Goal: Task Accomplishment & Management: Manage account settings

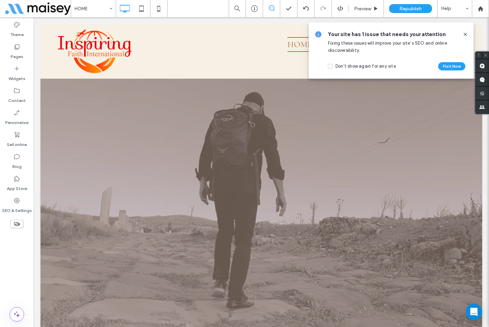
click at [467, 34] on icon at bounding box center [465, 34] width 5 height 5
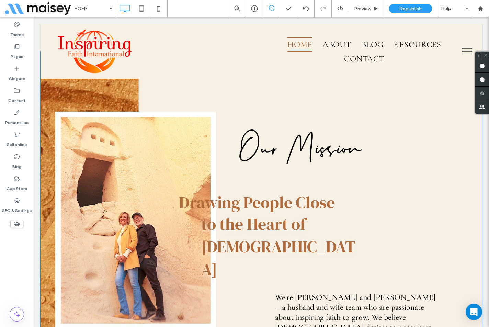
scroll to position [309, 0]
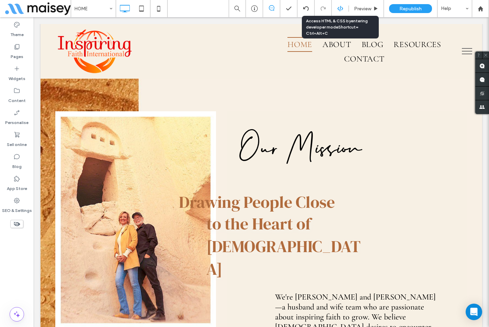
click at [339, 8] on icon at bounding box center [340, 8] width 6 height 6
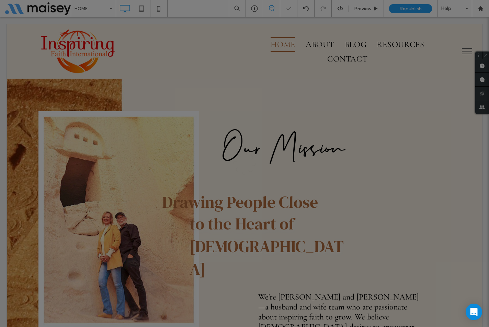
scroll to position [0, 0]
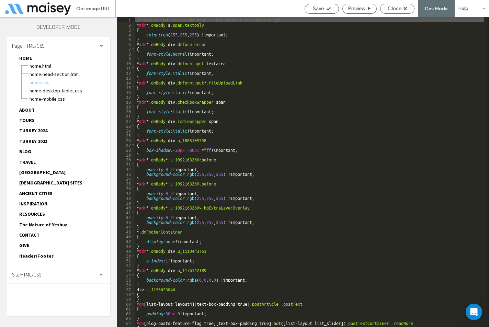
click at [51, 274] on div "Site HTML/CSS" at bounding box center [58, 274] width 103 height 17
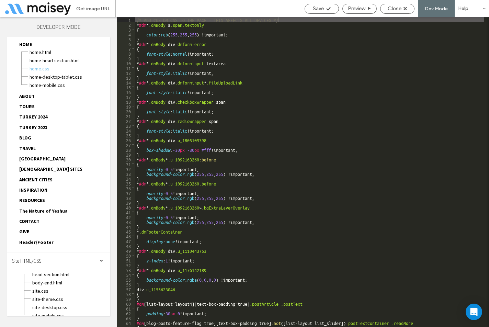
scroll to position [21, 0]
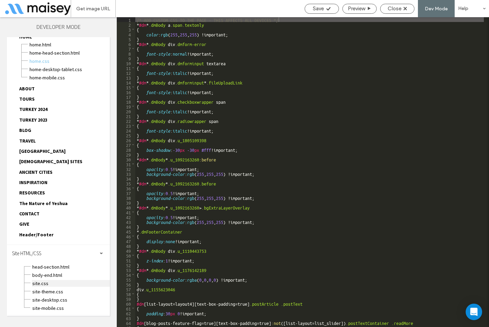
click at [40, 281] on span "site.css" at bounding box center [71, 283] width 78 height 7
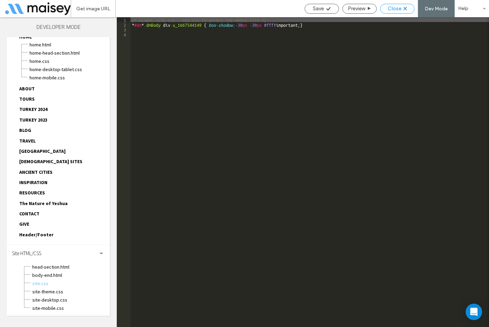
click at [395, 9] on span "Close" at bounding box center [395, 8] width 14 height 6
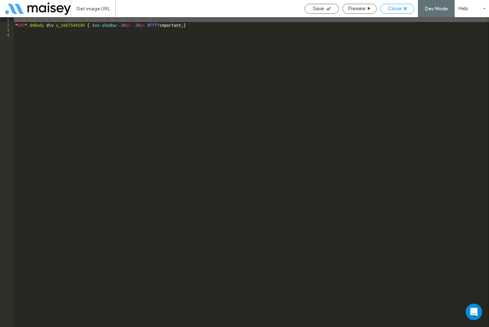
scroll to position [5, 0]
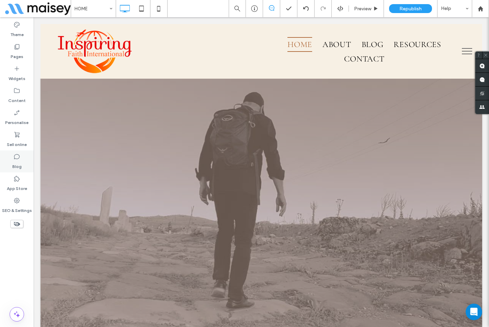
click at [19, 157] on use at bounding box center [16, 156] width 5 height 5
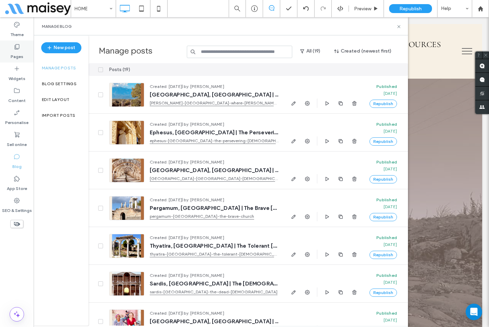
click at [21, 52] on label "Pages" at bounding box center [17, 55] width 13 height 10
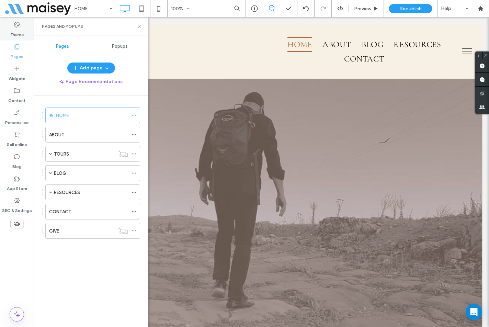
click at [22, 34] on label "Theme" at bounding box center [16, 33] width 13 height 10
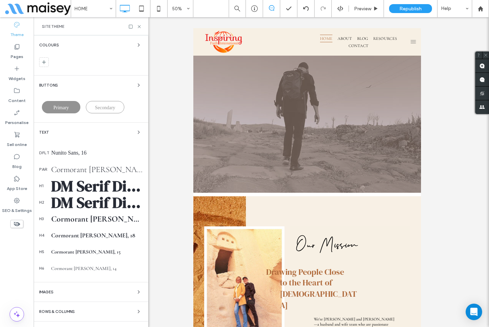
click at [96, 172] on div "Cormorant Garamond, 24" at bounding box center [97, 170] width 92 height 10
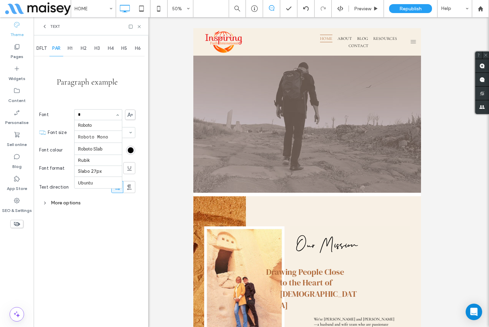
scroll to position [99, 0]
type input "*"
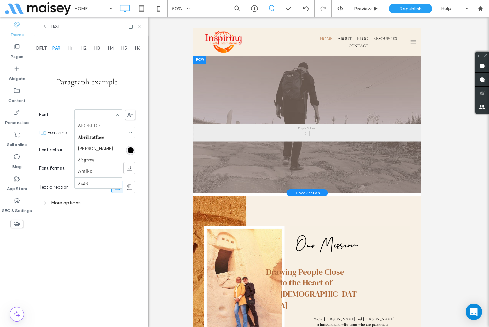
scroll to position [151, 0]
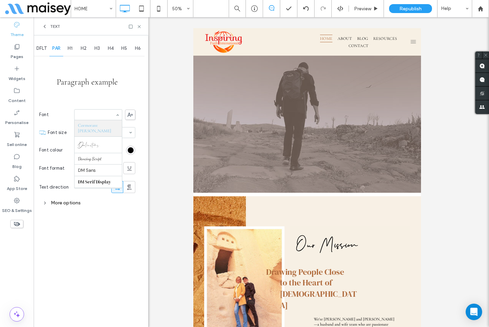
paste input "*********"
type input "*"
type input "****"
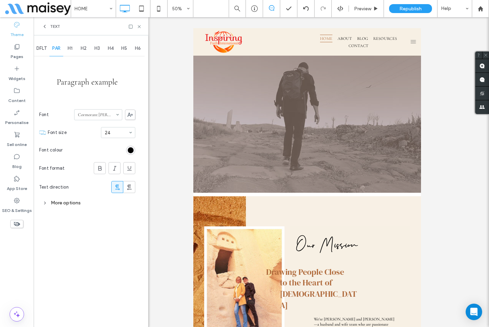
click at [155, 91] on div "Unhide? Yes Unhide? Yes Unhide? Yes Unhide? Yes Unhide? Yes Unhide? Yes Unhide?…" at bounding box center [262, 172] width 456 height 310
click at [140, 27] on use at bounding box center [139, 26] width 3 height 3
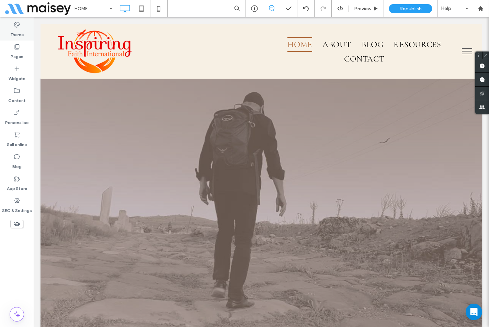
click at [18, 29] on label "Theme" at bounding box center [16, 33] width 13 height 10
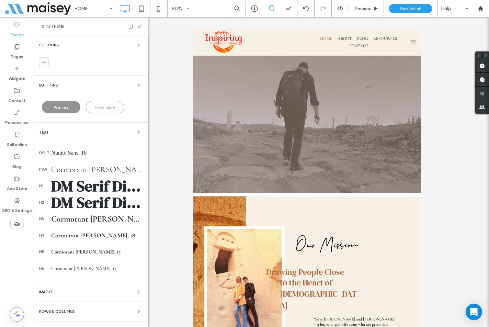
click at [73, 154] on div "Nunito Sans, 16" at bounding box center [97, 153] width 92 height 6
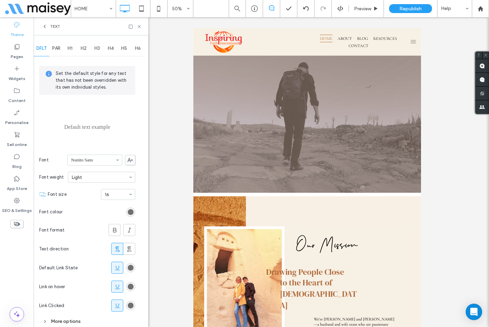
click at [131, 163] on span at bounding box center [130, 160] width 10 height 10
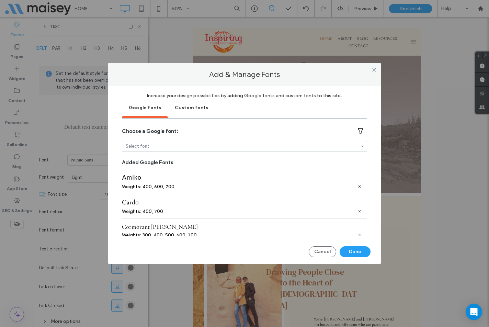
click at [201, 110] on div "Custom fonts" at bounding box center [191, 107] width 47 height 17
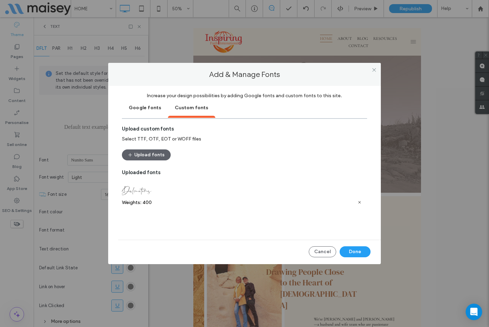
click at [141, 110] on div "Google fonts" at bounding box center [145, 107] width 46 height 17
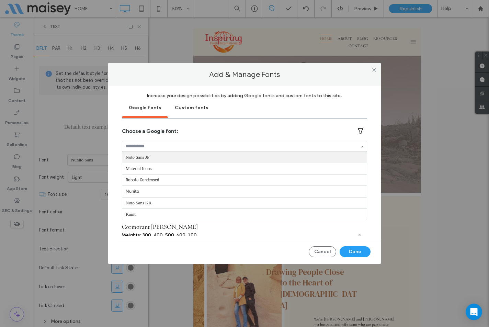
click at [166, 145] on input at bounding box center [243, 146] width 234 height 5
type input "****"
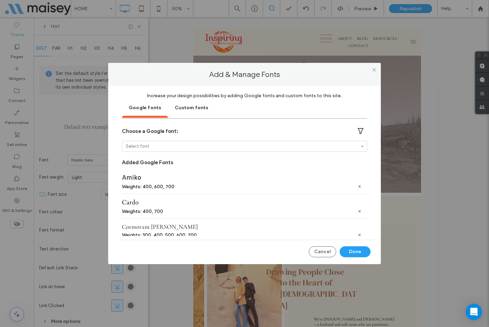
click at [182, 106] on div "Custom fonts" at bounding box center [191, 107] width 47 height 17
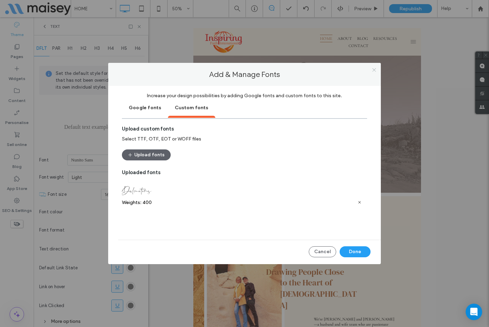
click at [374, 69] on icon at bounding box center [374, 69] width 5 height 5
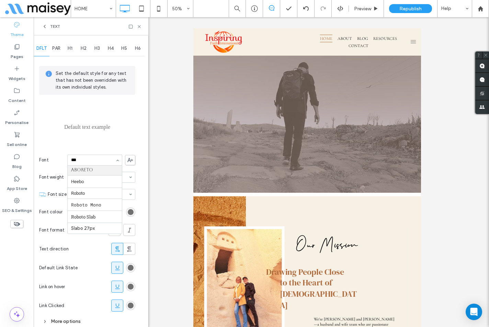
scroll to position [0, 0]
paste input "*****"
type input "*********"
click at [82, 161] on input at bounding box center [93, 160] width 44 height 5
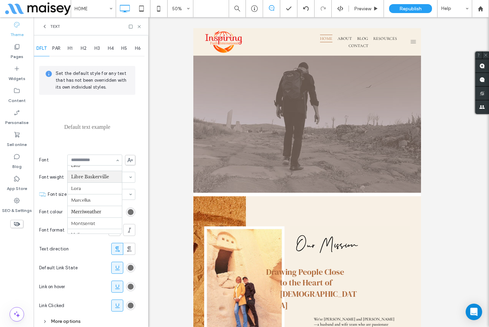
click at [82, 161] on input at bounding box center [93, 160] width 44 height 5
paste input "*"
click at [82, 161] on input at bounding box center [93, 160] width 44 height 5
type input "*****"
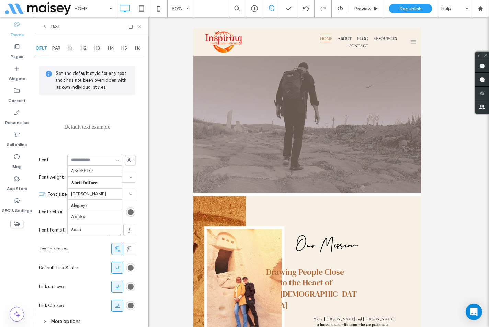
scroll to position [361, 0]
click at [133, 157] on span at bounding box center [130, 160] width 10 height 10
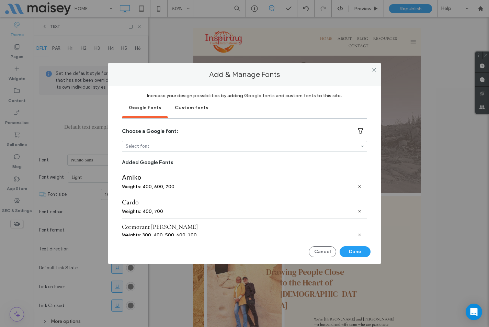
click at [184, 105] on div "Custom fonts" at bounding box center [191, 107] width 47 height 17
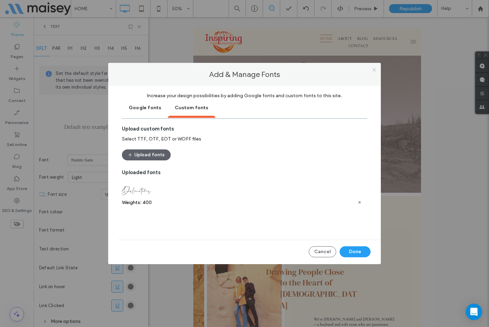
click at [376, 69] on icon at bounding box center [374, 69] width 5 height 5
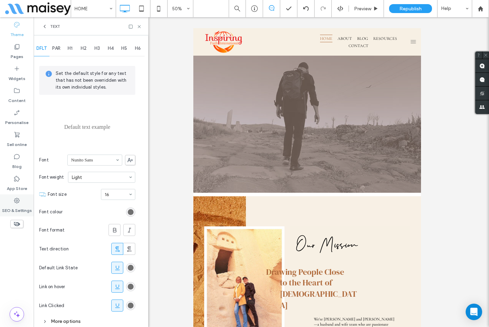
click at [20, 197] on icon at bounding box center [16, 200] width 7 height 7
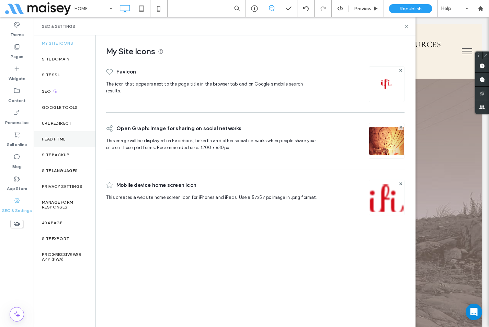
click at [59, 138] on label "Head HTML" at bounding box center [54, 139] width 24 height 5
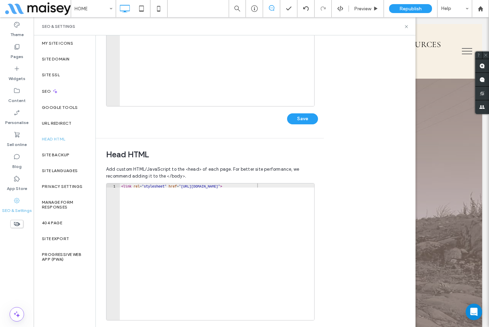
scroll to position [144, 0]
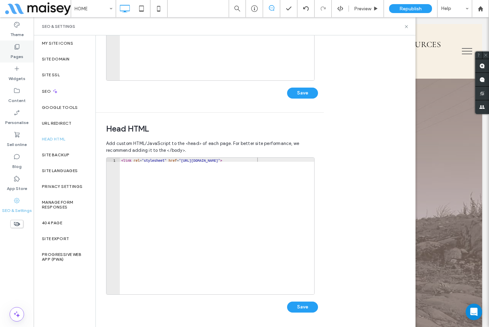
click at [16, 50] on label "Pages" at bounding box center [17, 55] width 13 height 10
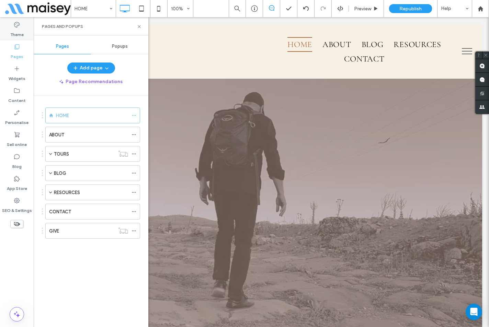
click at [17, 35] on label "Theme" at bounding box center [16, 33] width 13 height 10
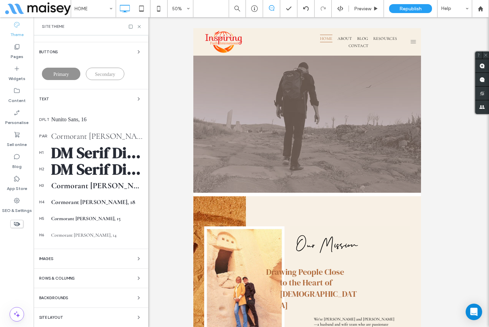
scroll to position [34, 0]
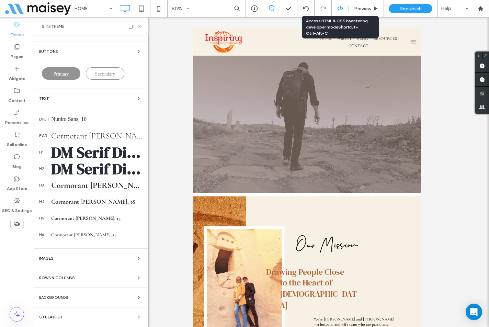
click at [339, 8] on icon at bounding box center [340, 8] width 6 height 6
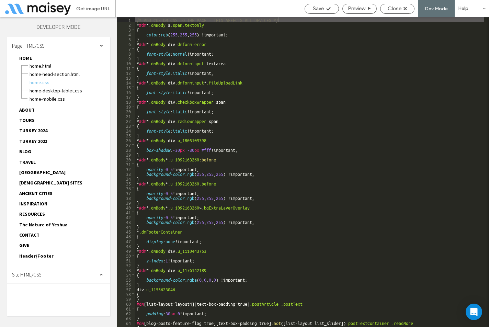
click at [60, 273] on div "Site HTML/CSS" at bounding box center [58, 274] width 103 height 17
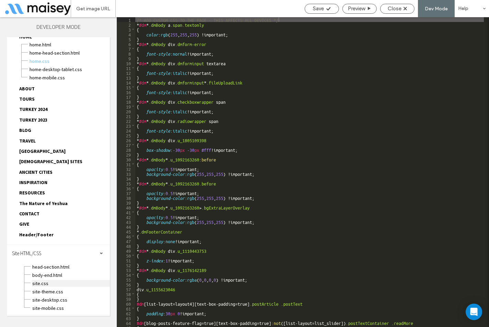
click at [43, 283] on span "site.css" at bounding box center [71, 283] width 78 height 7
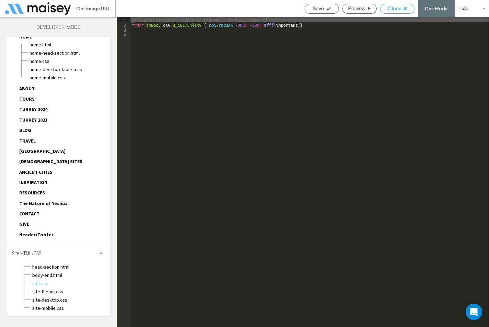
click at [393, 10] on span "Close" at bounding box center [395, 8] width 14 height 6
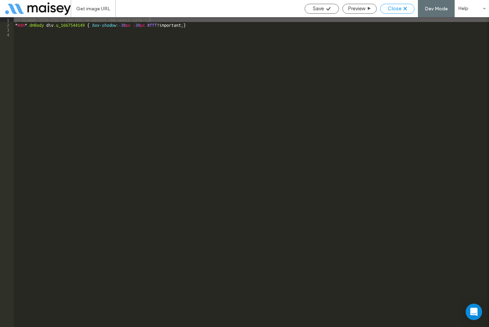
scroll to position [5, 0]
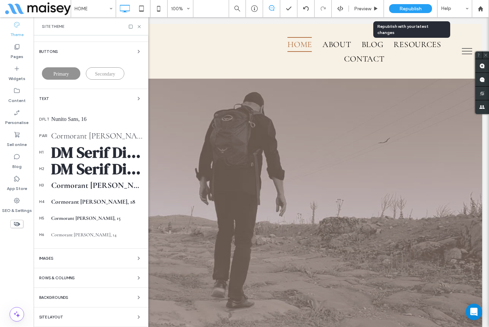
click at [399, 9] on div "Republish" at bounding box center [410, 8] width 43 height 9
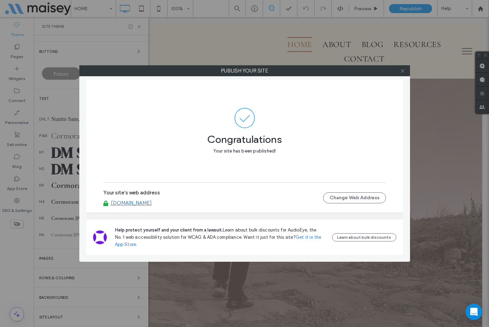
click at [403, 70] on icon at bounding box center [402, 70] width 5 height 5
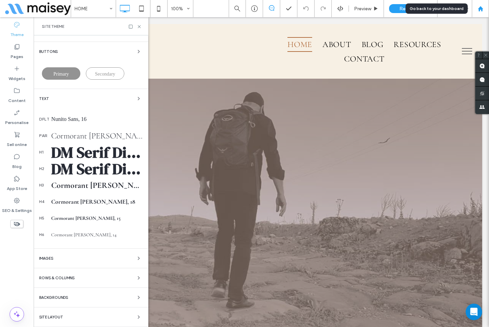
click at [481, 9] on use at bounding box center [480, 8] width 5 height 5
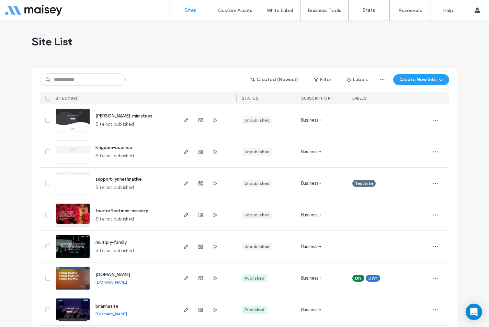
click at [121, 115] on span "griffin-ministries" at bounding box center [124, 115] width 57 height 5
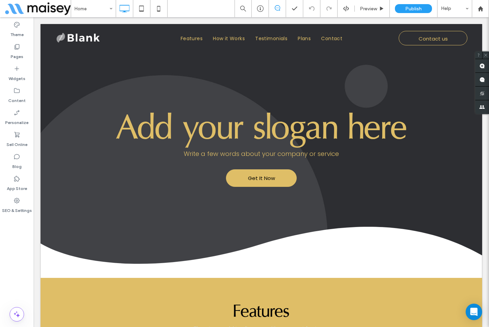
click at [190, 14] on div "Home Preview Publish Help" at bounding box center [280, 8] width 418 height 17
click at [19, 34] on label "Theme" at bounding box center [16, 33] width 13 height 10
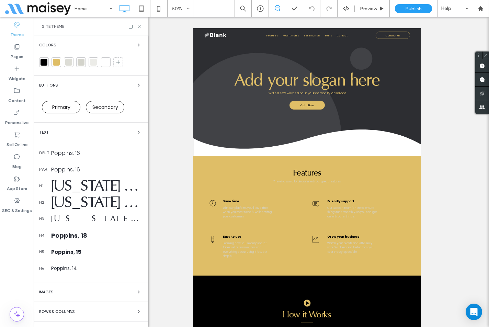
scroll to position [34, 0]
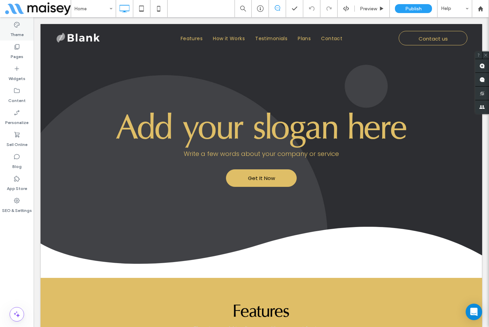
click at [19, 27] on icon at bounding box center [16, 24] width 7 height 7
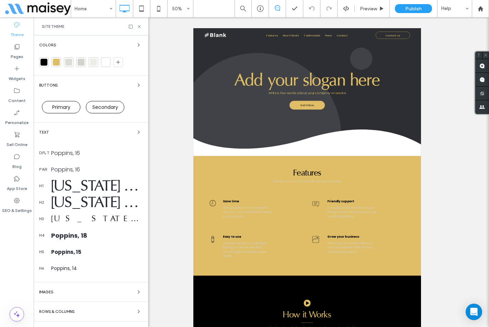
click at [62, 236] on div "Poppins, 18" at bounding box center [97, 235] width 92 height 9
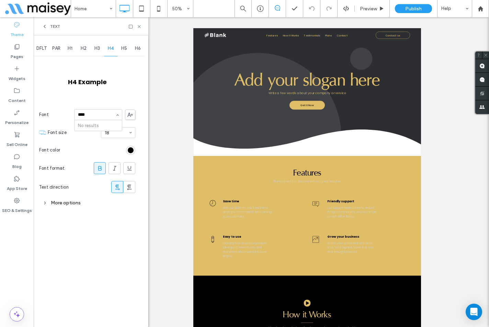
type input "****"
click at [132, 114] on icon at bounding box center [129, 115] width 5 height 4
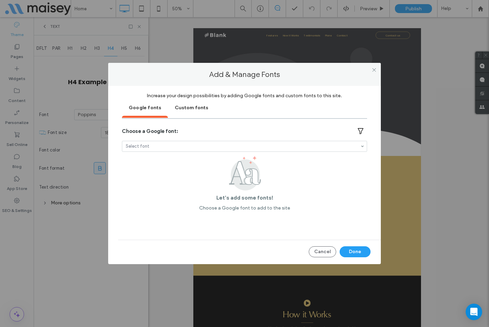
click at [185, 106] on div "Custom fonts" at bounding box center [191, 107] width 47 height 17
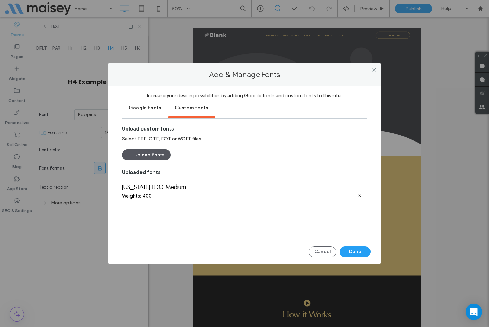
click at [149, 156] on button "Upload fonts" at bounding box center [146, 154] width 49 height 11
click at [355, 253] on button "Done" at bounding box center [355, 251] width 31 height 11
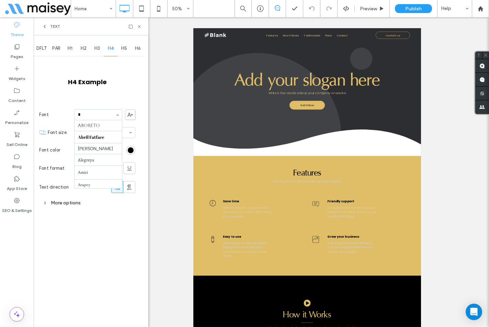
scroll to position [53, 0]
type input "**"
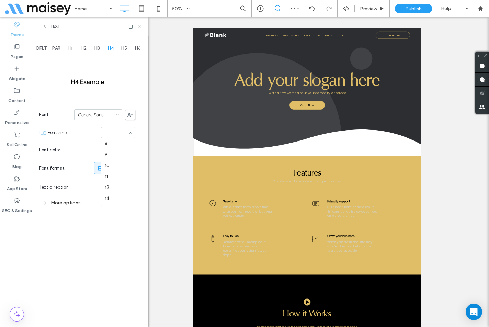
scroll to position [77, 0]
type input "**"
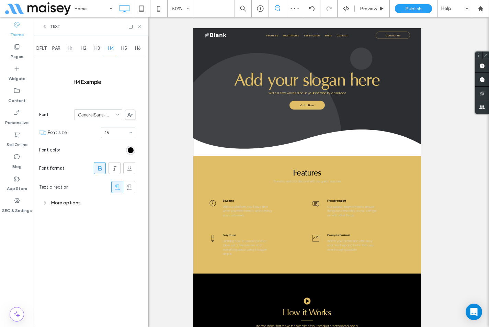
click at [99, 165] on icon at bounding box center [100, 168] width 7 height 7
click at [74, 205] on div "More options" at bounding box center [87, 202] width 96 height 9
click at [87, 233] on div "Single" at bounding box center [101, 236] width 67 height 10
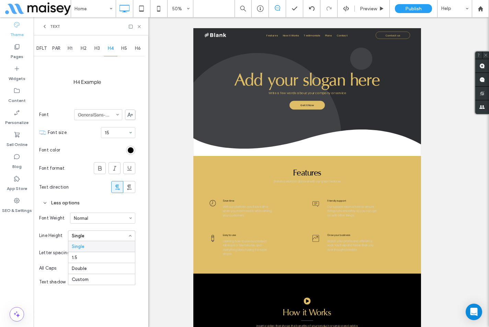
click at [87, 233] on div "Single" at bounding box center [101, 236] width 67 height 10
click at [87, 278] on div "Custom" at bounding box center [80, 279] width 17 height 5
type input "***"
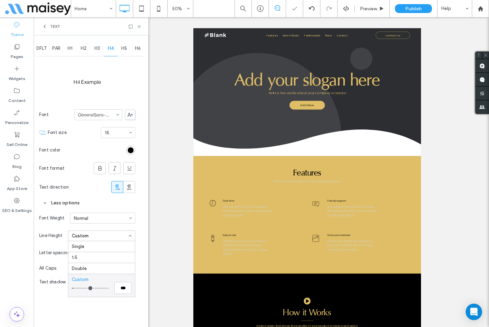
type input "***"
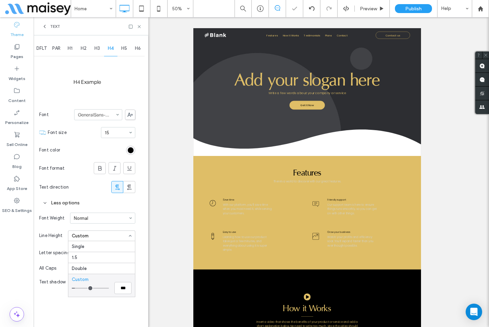
type input "***"
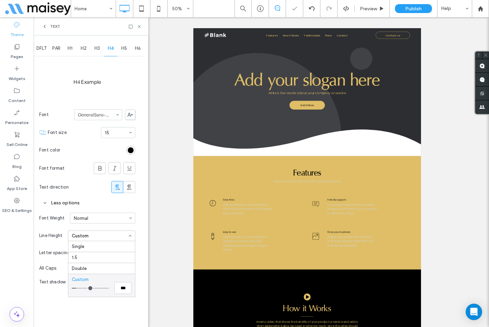
type input "***"
type input "*"
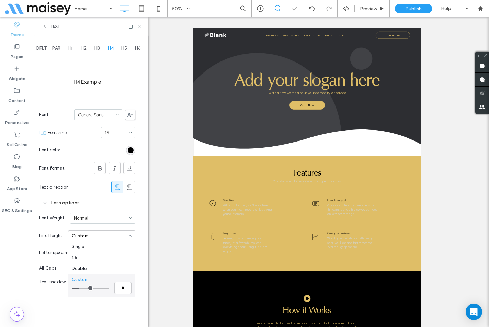
drag, startPoint x: 76, startPoint y: 289, endPoint x: 81, endPoint y: 289, distance: 5.8
type input "*"
click at [81, 289] on input "range" at bounding box center [90, 288] width 37 height 1
click at [140, 237] on div "DFLT PAR H1 H2 H3 H4 H5 H6 H4 Example Font GeneralSans-Regular Font size 15 Fon…" at bounding box center [91, 181] width 115 height 292
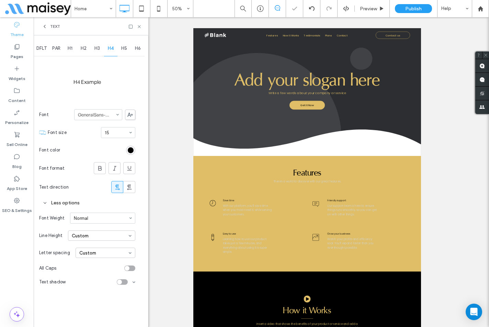
click at [118, 253] on div "Custom" at bounding box center [106, 253] width 60 height 10
click at [95, 284] on div "Wide" at bounding box center [105, 285] width 59 height 11
click at [131, 268] on div "toggle" at bounding box center [129, 268] width 11 height 5
click at [141, 194] on div "DFLT PAR H1 H2 H3 H4 H5 H6 H4 Example Font GeneralSans-Regular Font size 15 Fon…" at bounding box center [91, 181] width 115 height 292
click at [132, 148] on div "rgb(0, 0, 0)" at bounding box center [131, 150] width 6 height 6
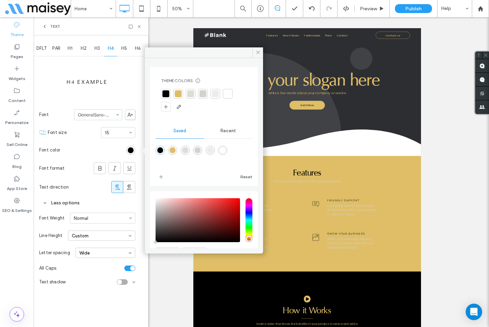
click at [163, 93] on div at bounding box center [166, 93] width 7 height 7
click at [42, 49] on span "DFLT" at bounding box center [41, 48] width 10 height 5
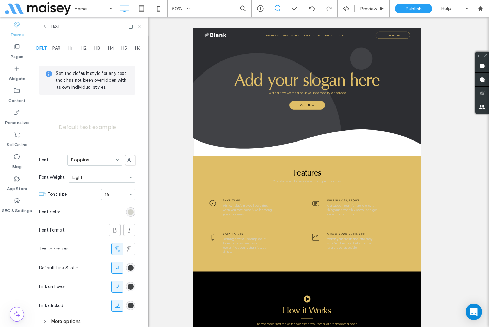
click at [70, 49] on span "H1" at bounding box center [70, 48] width 5 height 5
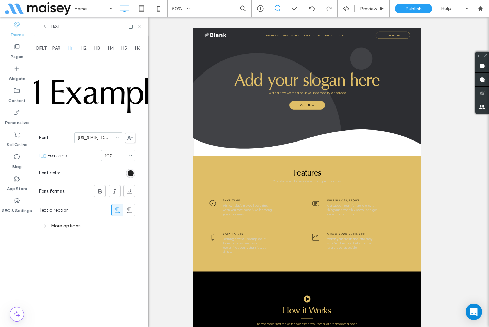
click at [132, 171] on div "rgb(0, 0, 0)" at bounding box center [131, 173] width 6 height 6
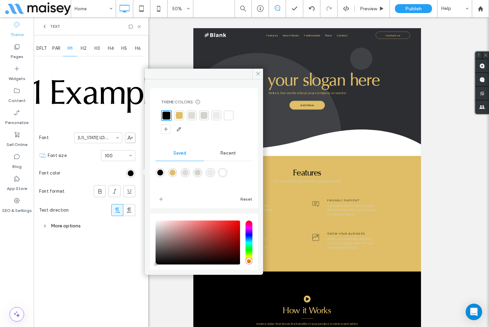
click at [83, 48] on span "H2" at bounding box center [84, 48] width 6 height 5
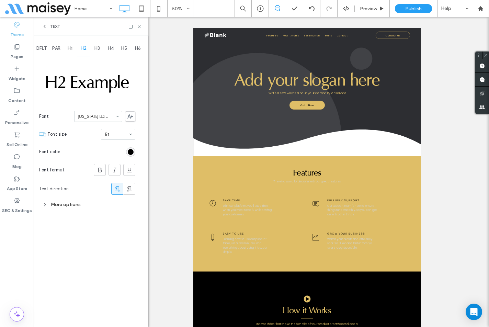
click at [133, 146] on section "Font color" at bounding box center [87, 151] width 96 height 17
click at [132, 149] on div "rgb(0, 0, 0)" at bounding box center [131, 152] width 6 height 6
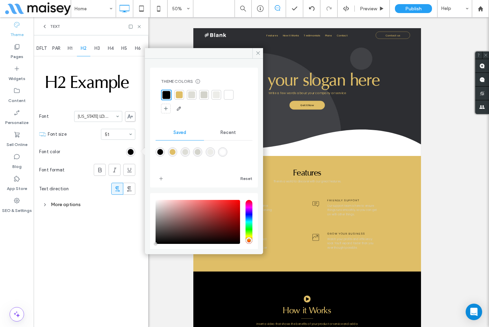
click at [98, 49] on span "H3" at bounding box center [96, 48] width 5 height 5
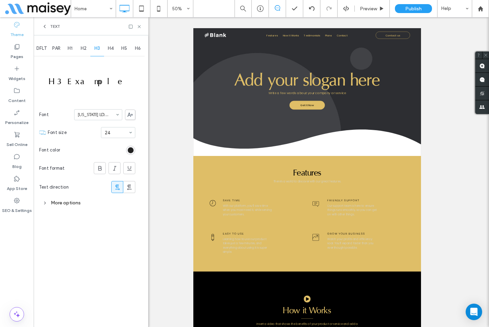
click at [130, 150] on div "rgb(0, 0, 0)" at bounding box center [131, 150] width 6 height 6
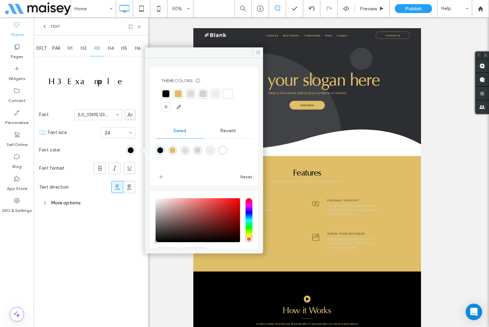
click at [166, 92] on div at bounding box center [166, 93] width 7 height 7
click at [110, 51] on div "H4" at bounding box center [111, 48] width 14 height 15
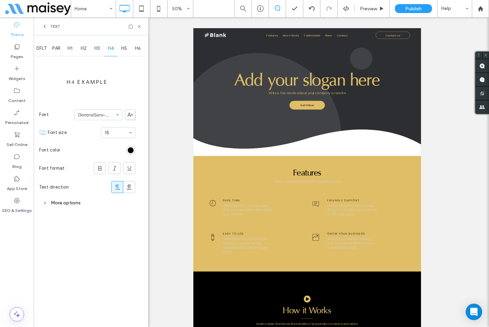
click at [101, 50] on div "H3" at bounding box center [97, 48] width 14 height 15
type input "**"
click at [69, 204] on div "More options" at bounding box center [87, 202] width 96 height 9
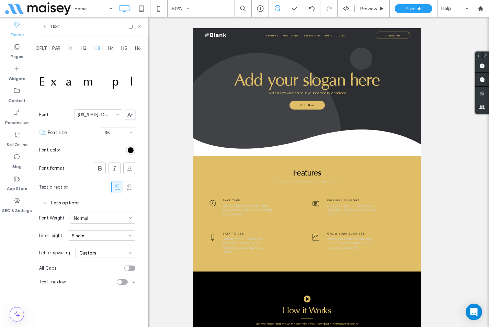
click at [92, 255] on div "Custom" at bounding box center [106, 253] width 60 height 10
click at [137, 231] on div "DFLT PAR H1 H2 H3 H4 H5 H6 H3 Example Font Oregon LDO Medium Font size 35 Font …" at bounding box center [91, 181] width 115 height 292
click at [129, 146] on div "rgb(0, 0, 0)" at bounding box center [130, 150] width 9 height 9
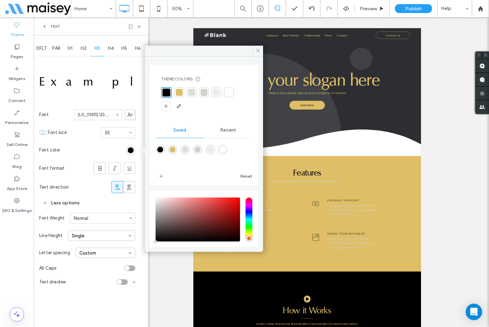
click at [232, 92] on div at bounding box center [228, 92] width 7 height 7
click at [89, 48] on div "H2" at bounding box center [84, 48] width 14 height 15
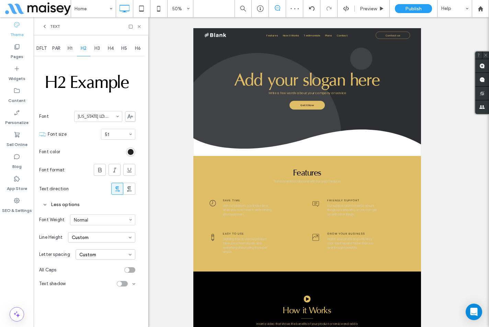
click at [130, 149] on div "rgb(0, 0, 0)" at bounding box center [131, 152] width 6 height 6
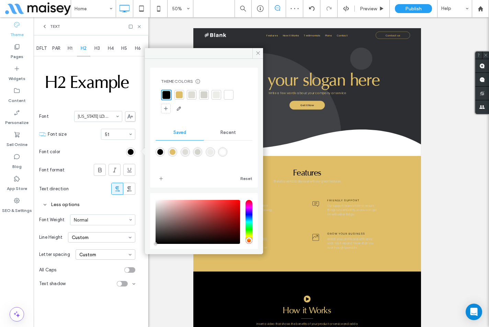
click at [230, 97] on div at bounding box center [228, 94] width 7 height 7
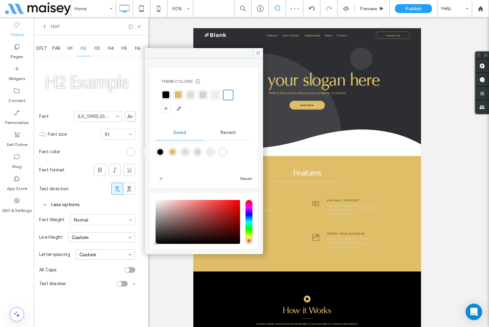
click at [70, 52] on div "H1" at bounding box center [70, 48] width 14 height 15
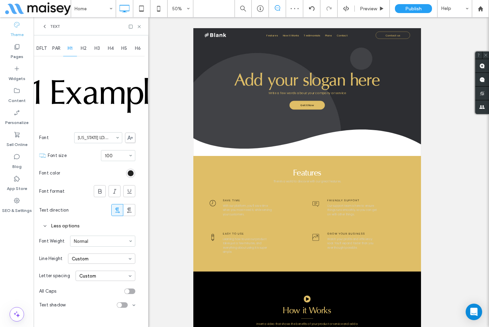
click at [130, 170] on div "rgb(0, 0, 0)" at bounding box center [131, 173] width 6 height 6
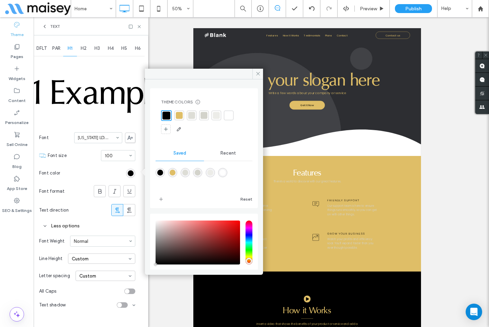
click at [229, 115] on div at bounding box center [228, 115] width 7 height 7
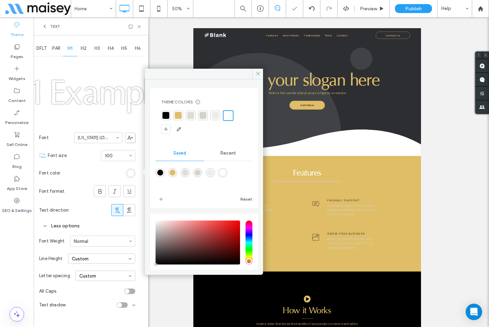
click at [113, 48] on span "H4" at bounding box center [111, 48] width 6 height 5
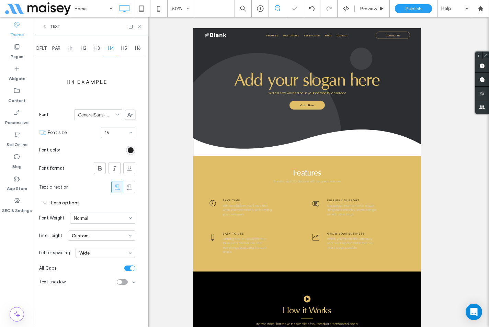
click at [131, 147] on div "rgb(0, 0, 0)" at bounding box center [131, 150] width 6 height 6
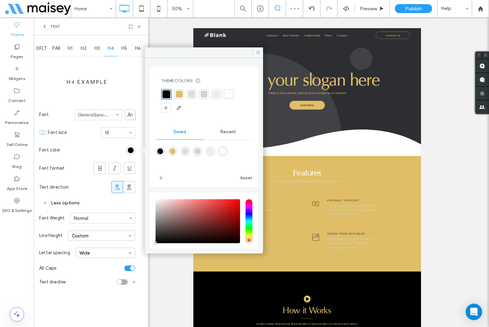
click at [229, 93] on div at bounding box center [228, 94] width 7 height 7
click at [123, 47] on span "H5" at bounding box center [124, 48] width 6 height 5
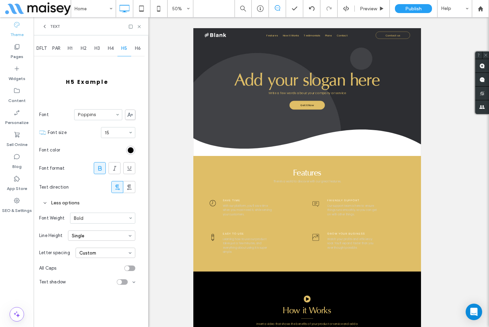
click at [211, 9] on div "Home 50% Preview Publish Help" at bounding box center [280, 8] width 418 height 17
type input "**"
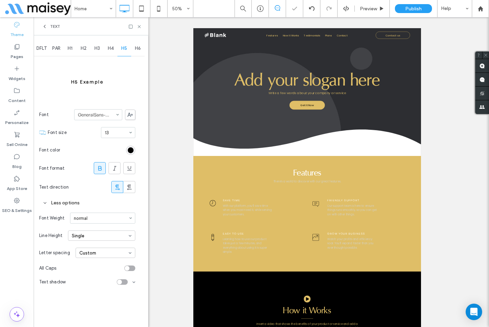
click at [101, 167] on use at bounding box center [99, 168] width 3 height 4
click at [105, 237] on div "Single" at bounding box center [101, 236] width 67 height 10
click at [94, 281] on div "Custom" at bounding box center [101, 279] width 67 height 11
type input "***"
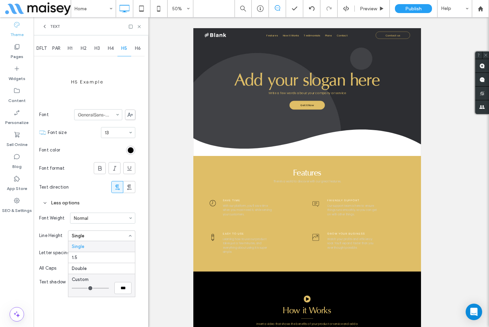
type input "***"
type input "*"
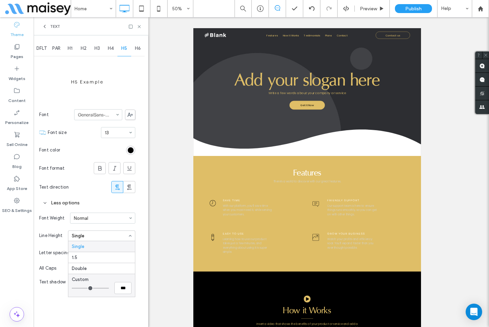
type input "*"
type input "***"
drag, startPoint x: 77, startPoint y: 288, endPoint x: 82, endPoint y: 288, distance: 5.2
type input "***"
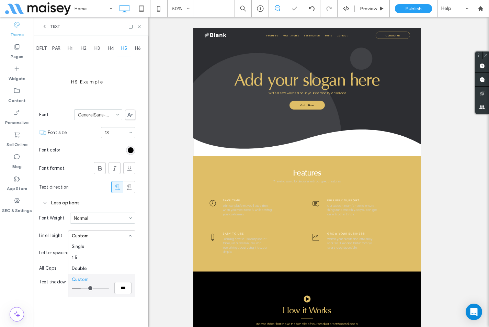
click at [82, 288] on input "range" at bounding box center [90, 288] width 37 height 1
click at [87, 256] on div "1.5" at bounding box center [101, 257] width 67 height 11
click at [130, 149] on div "rgb(0, 0, 0)" at bounding box center [131, 150] width 6 height 6
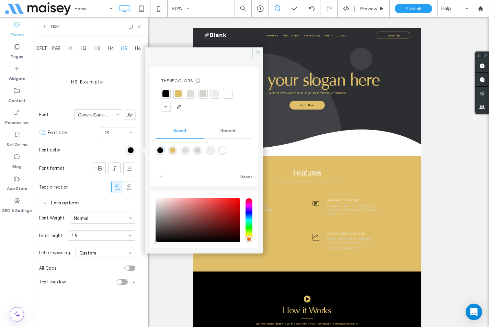
click at [232, 93] on div at bounding box center [228, 94] width 10 height 10
click at [41, 48] on span "DFLT" at bounding box center [41, 48] width 10 height 5
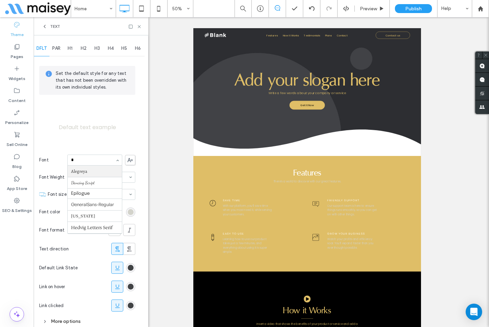
scroll to position [35, 0]
type input "**"
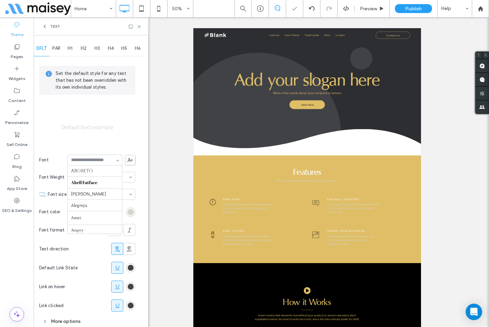
scroll to position [229, 0]
type input "**"
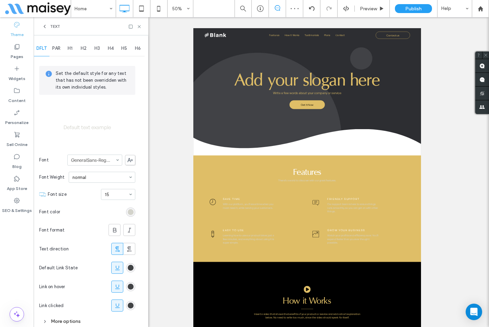
click at [133, 210] on div "rgb(211, 211, 203)" at bounding box center [131, 212] width 6 height 6
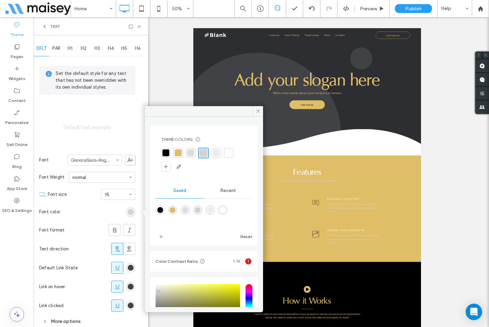
click at [225, 151] on div at bounding box center [229, 153] width 10 height 10
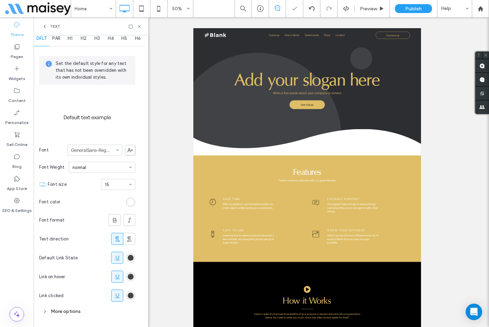
scroll to position [14, 0]
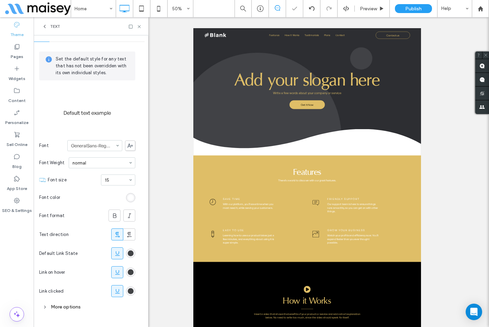
click at [65, 306] on div "More options" at bounding box center [87, 306] width 96 height 9
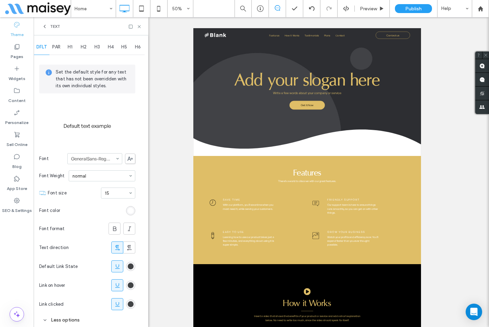
scroll to position [0, 0]
click at [57, 49] on span "PAR" at bounding box center [56, 48] width 8 height 5
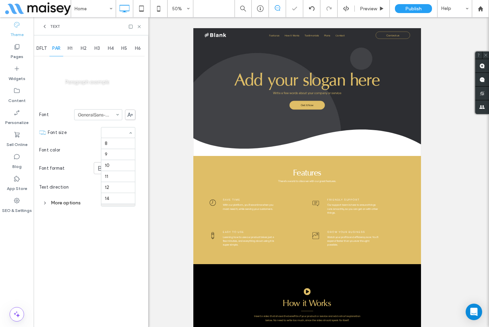
scroll to position [66, 0]
click at [71, 201] on div "More options" at bounding box center [87, 202] width 96 height 9
click at [86, 231] on div "1.5" at bounding box center [101, 236] width 67 height 10
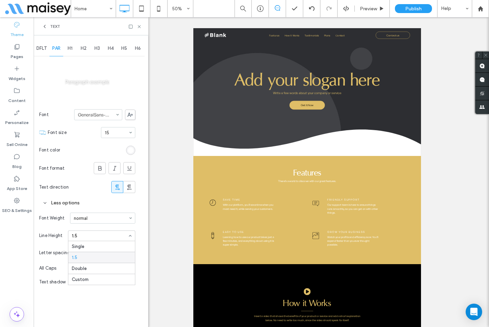
click at [86, 237] on div "1.5" at bounding box center [101, 236] width 67 height 10
click at [80, 258] on div "1.5" at bounding box center [101, 257] width 67 height 11
click at [137, 25] on icon at bounding box center [139, 26] width 5 height 5
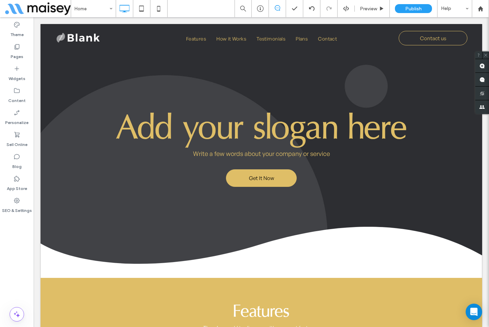
click at [3, 259] on div "Theme Pages Widgets Content Personalize Sell Online Blog App Store SEO & Settin…" at bounding box center [17, 172] width 34 height 310
click at [21, 25] on div "Theme" at bounding box center [17, 30] width 34 height 22
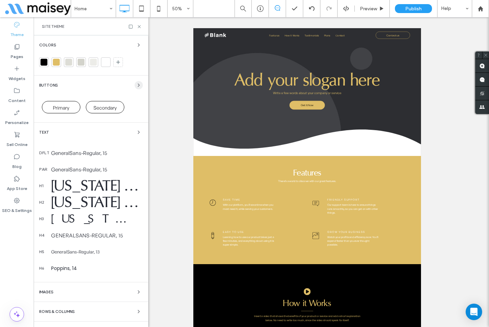
click at [137, 81] on span "button" at bounding box center [139, 85] width 8 height 8
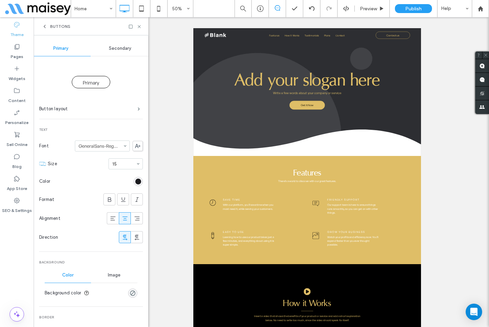
click at [135, 146] on icon at bounding box center [137, 146] width 5 height 4
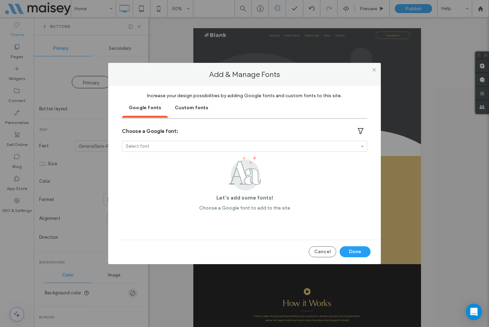
click at [198, 109] on div "Custom fonts" at bounding box center [191, 107] width 47 height 17
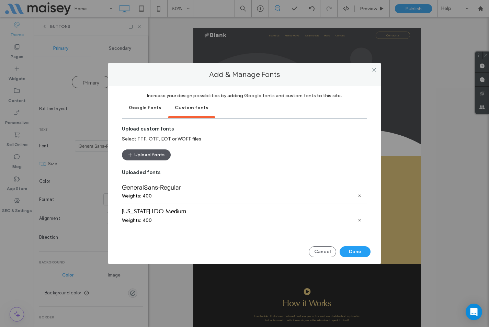
click at [155, 153] on button "Upload fonts" at bounding box center [146, 154] width 49 height 11
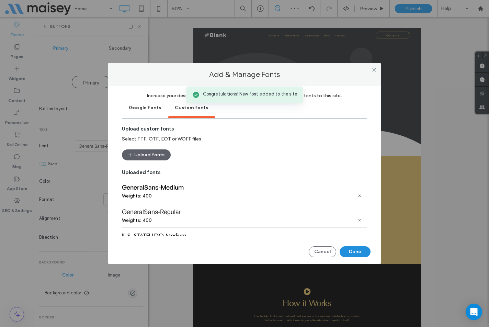
click at [355, 249] on button "Done" at bounding box center [355, 251] width 31 height 11
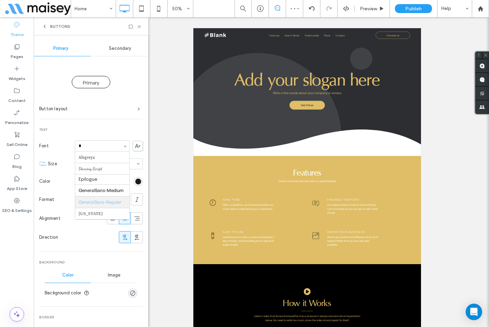
type input "**"
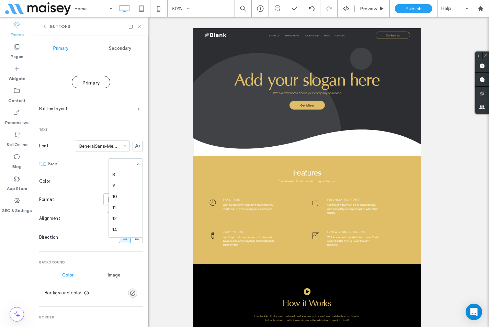
scroll to position [77, 0]
click at [135, 181] on div "rgb(27, 27, 31)" at bounding box center [138, 182] width 6 height 6
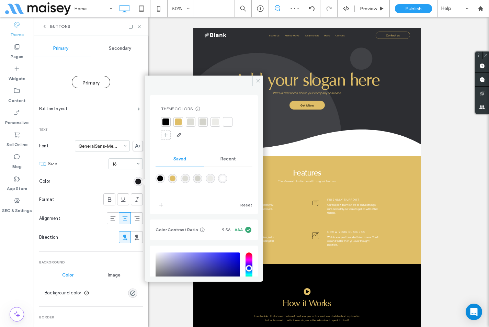
click at [163, 122] on div at bounding box center [166, 122] width 7 height 7
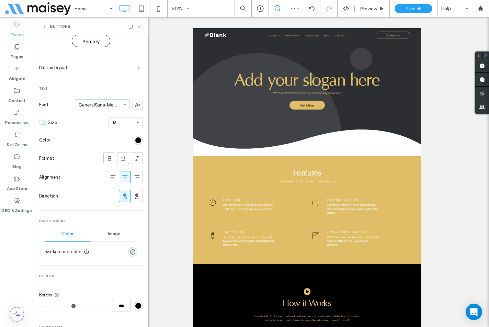
scroll to position [103, 0]
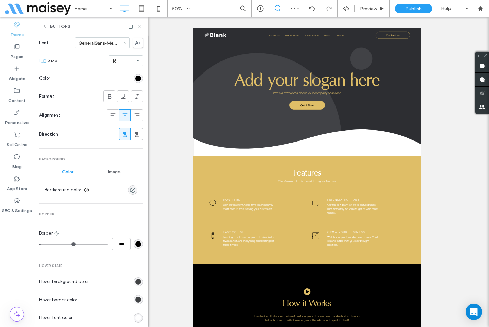
click at [131, 194] on div "rgba(0, 0, 0, 0)" at bounding box center [132, 190] width 9 height 9
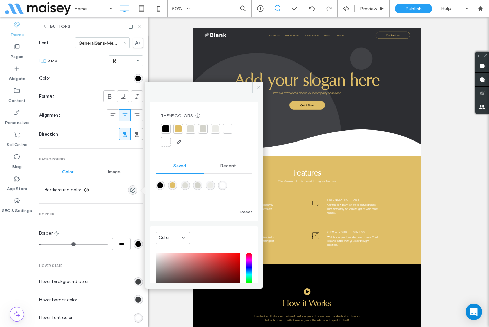
click at [178, 131] on div at bounding box center [178, 128] width 7 height 7
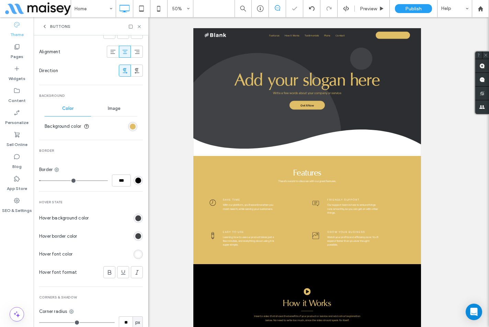
scroll to position [172, 0]
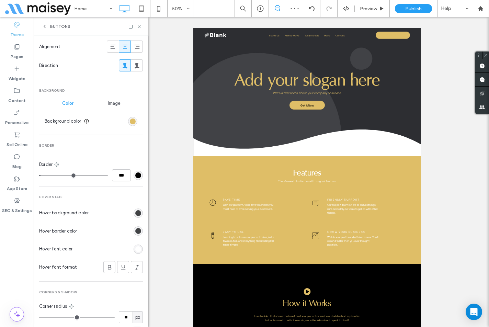
type input "*"
type input "***"
drag, startPoint x: 43, startPoint y: 176, endPoint x: 30, endPoint y: 176, distance: 13.4
type input "*"
click at [39, 176] on input "range" at bounding box center [73, 175] width 69 height 1
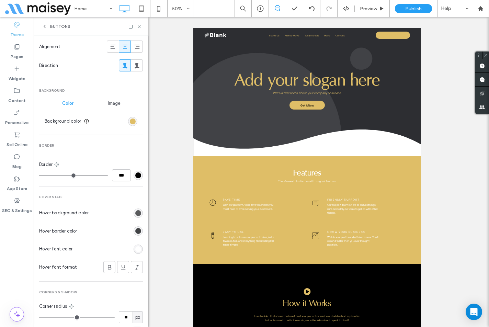
click at [135, 213] on div "rgb(65, 67, 69)" at bounding box center [138, 213] width 6 height 6
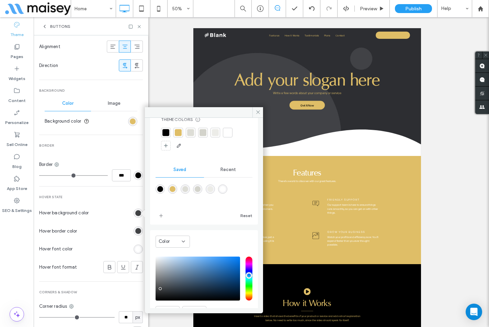
scroll to position [57, 0]
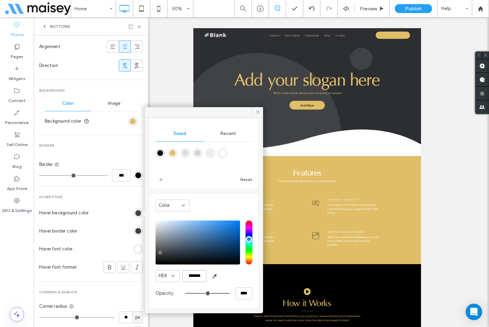
click at [195, 274] on input "*******" at bounding box center [194, 276] width 24 height 12
paste input "color picker textbox"
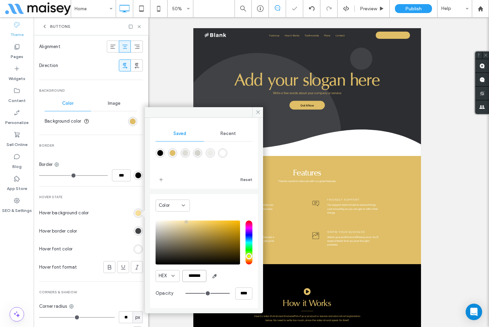
type input "*******"
click at [243, 280] on div "HEX *******" at bounding box center [204, 276] width 97 height 12
click at [135, 232] on div "rgb(65, 67, 69)" at bounding box center [138, 231] width 6 height 6
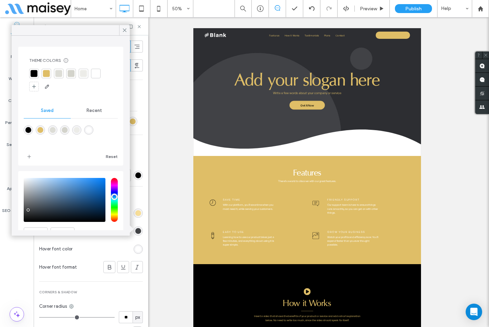
click at [135, 248] on div "rgb(255, 255, 255)" at bounding box center [138, 249] width 6 height 6
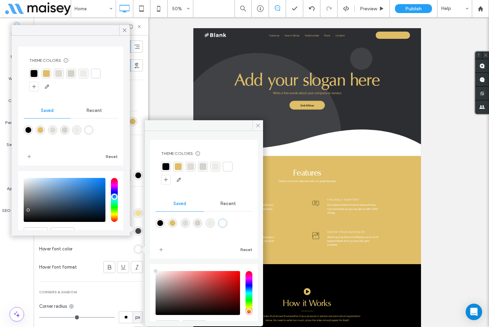
click at [165, 166] on div at bounding box center [166, 166] width 7 height 7
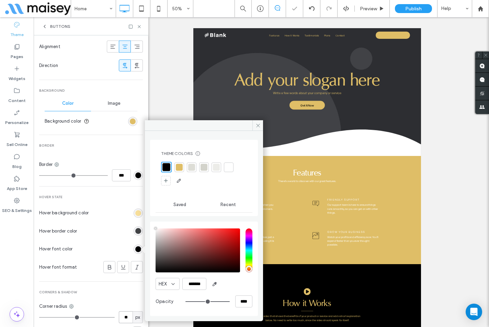
click at [127, 319] on input "**" at bounding box center [126, 317] width 14 height 12
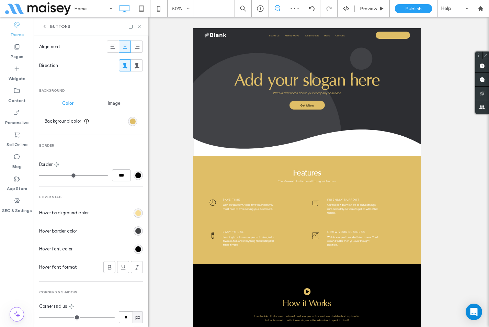
type input "*"
click at [141, 297] on div "Primary Secondary Primary Button layout Text Font GeneralSans-Medium Size 16 Co…" at bounding box center [91, 108] width 115 height 489
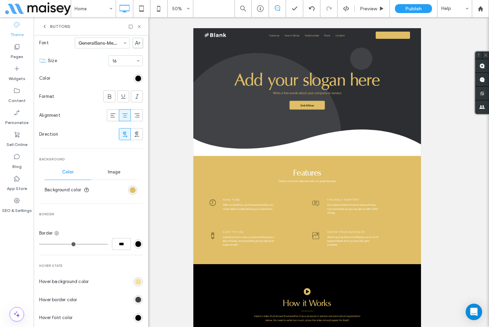
scroll to position [0, 0]
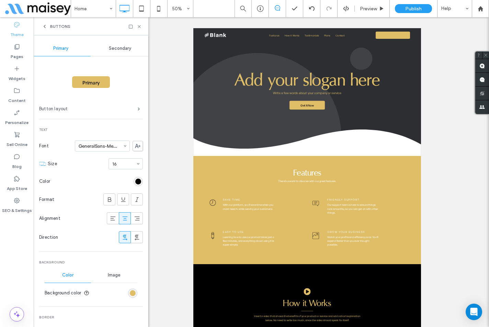
click at [119, 113] on label "Button layout" at bounding box center [88, 109] width 99 height 14
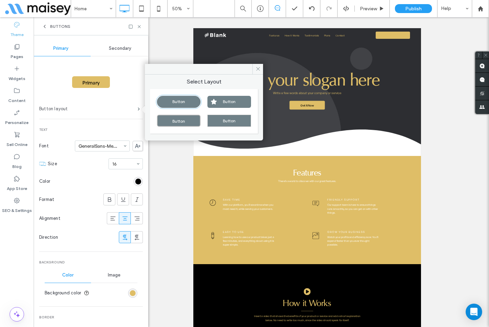
click at [119, 113] on label "Button layout" at bounding box center [88, 109] width 99 height 14
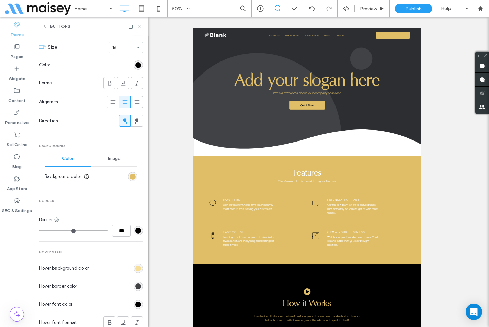
scroll to position [172, 0]
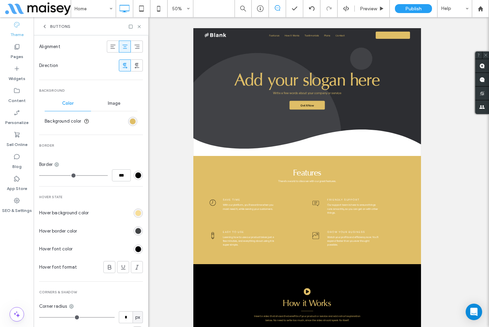
click at [111, 103] on span "Image" at bounding box center [114, 103] width 13 height 5
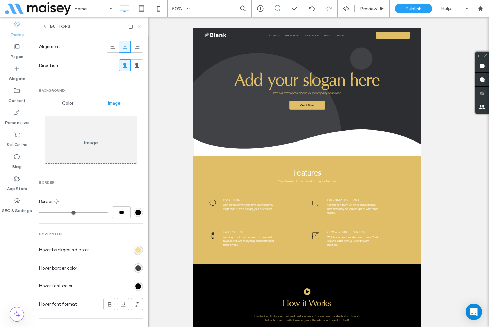
click at [91, 139] on icon at bounding box center [90, 136] width 5 height 5
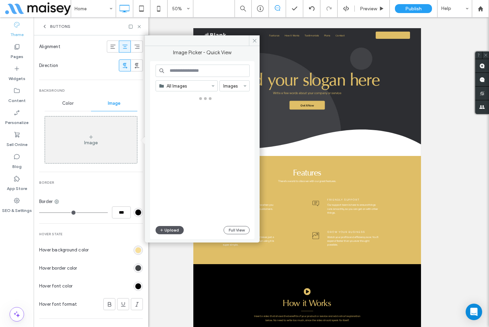
click at [172, 228] on button "Upload" at bounding box center [170, 230] width 28 height 8
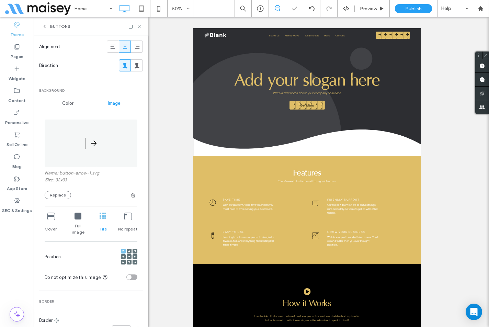
click at [127, 222] on div "No repeat" at bounding box center [127, 224] width 19 height 28
click at [133, 254] on div at bounding box center [135, 256] width 5 height 5
click at [134, 256] on icon at bounding box center [135, 257] width 2 height 2
click at [140, 27] on use at bounding box center [139, 26] width 3 height 3
